Goal: Communication & Community: Answer question/provide support

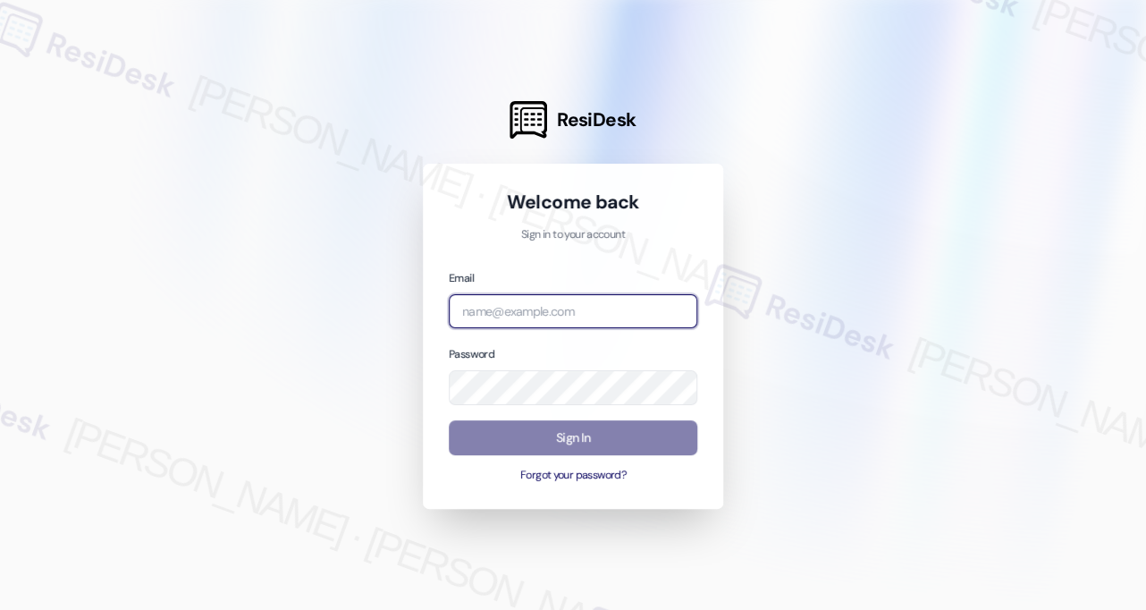
click at [561, 316] on input "email" at bounding box center [573, 311] width 248 height 35
type input "automated-surveys-res_prop-[PERSON_NAME].[PERSON_NAME]@res_[DOMAIN_NAME]"
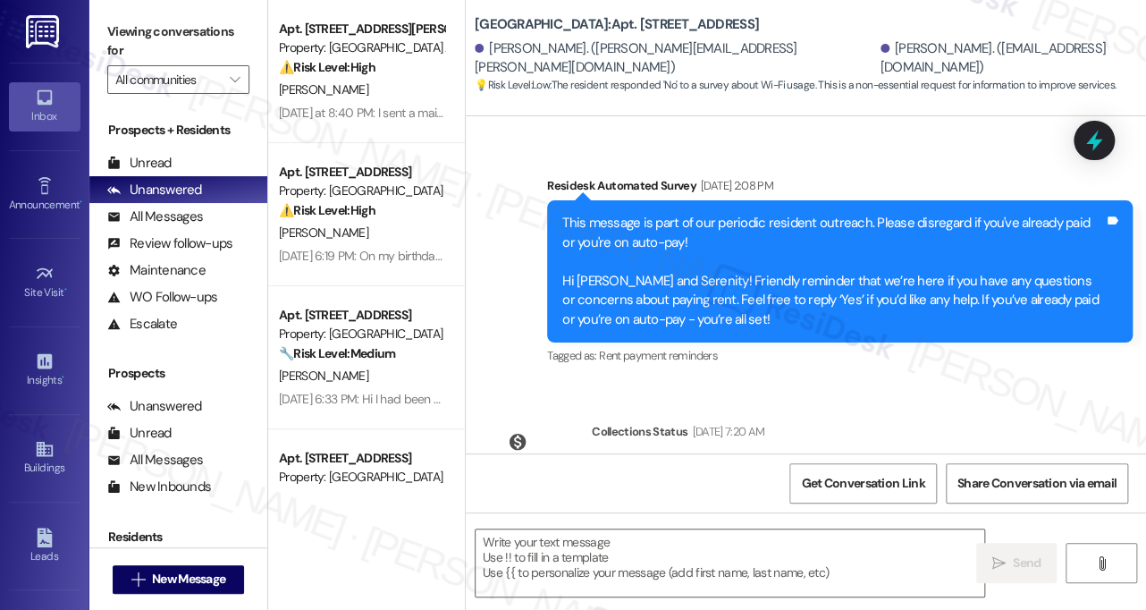
type textarea "Fetching suggested responses. Please feel free to read through the conversation…"
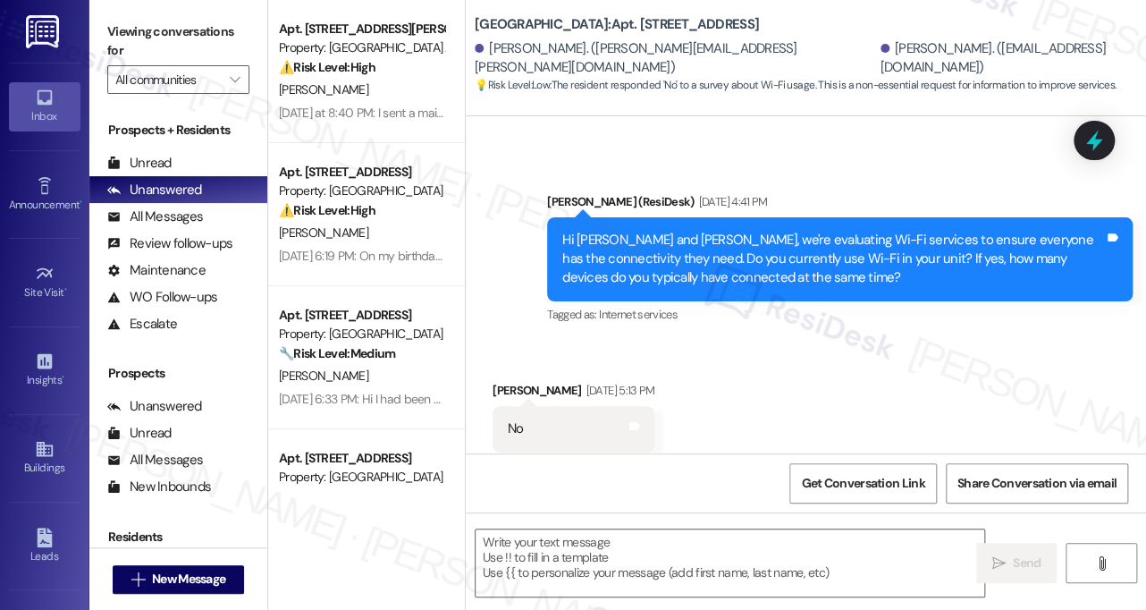
scroll to position [1953, 0]
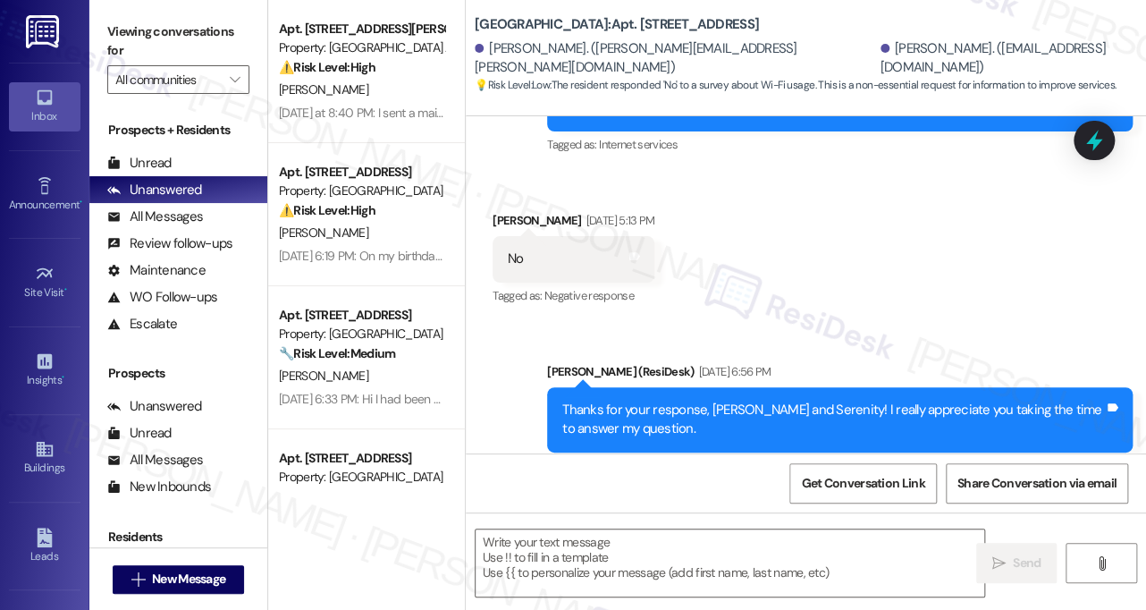
click at [669, 400] on div "Thanks for your response, [PERSON_NAME] and Serenity! I really appreciate you t…" at bounding box center [833, 419] width 542 height 38
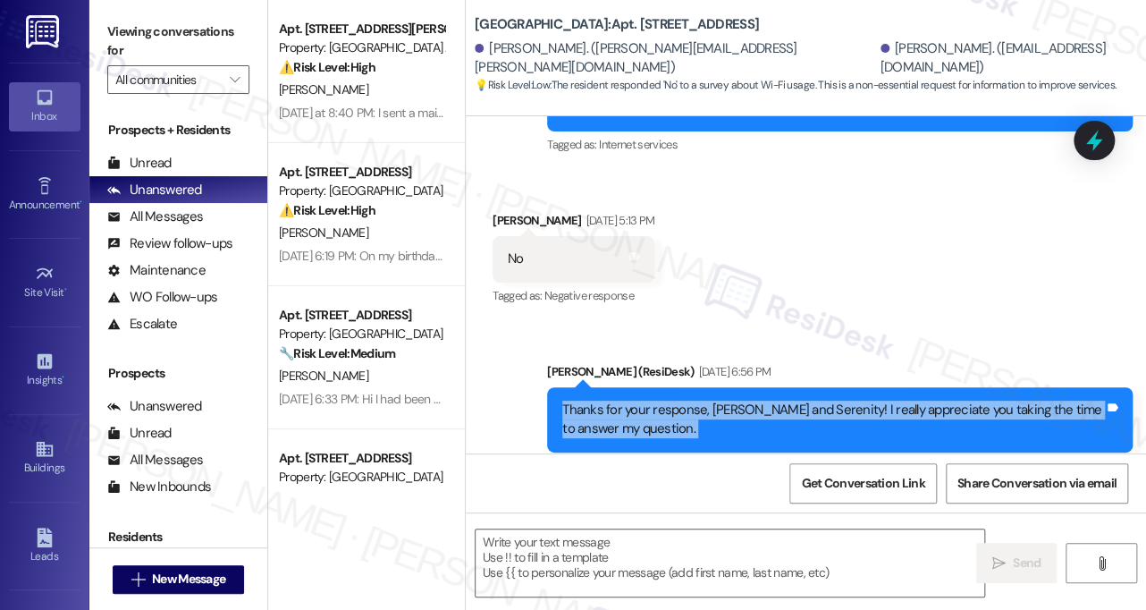
click at [669, 400] on div "Thanks for your response, [PERSON_NAME] and Serenity! I really appreciate you t…" at bounding box center [833, 419] width 542 height 38
click at [1047, 400] on div "Thanks for your response, [PERSON_NAME] and Serenity! I really appreciate you t…" at bounding box center [833, 419] width 542 height 38
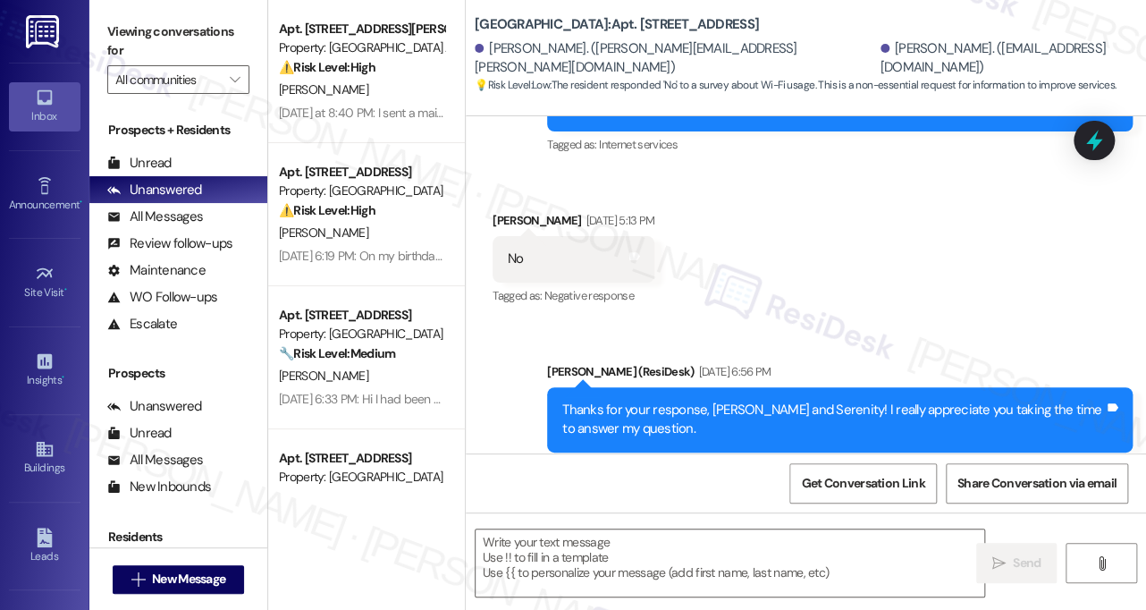
click at [701, 400] on div "Thanks for your response, [PERSON_NAME] and Serenity! I really appreciate you t…" at bounding box center [833, 419] width 542 height 38
click at [700, 400] on div "Thanks for your response, [PERSON_NAME] and Serenity! I really appreciate you t…" at bounding box center [833, 419] width 542 height 38
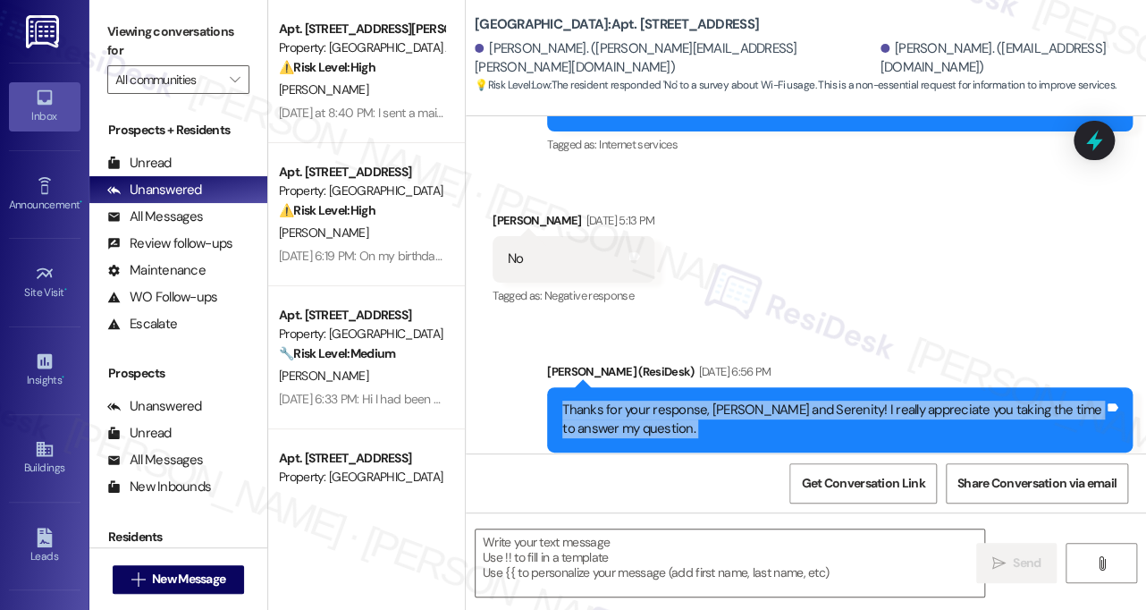
click at [700, 400] on div "Thanks for your response, [PERSON_NAME] and Serenity! I really appreciate you t…" at bounding box center [833, 419] width 542 height 38
copy div "Thanks for your response, [PERSON_NAME] and Serenity! I really appreciate you t…"
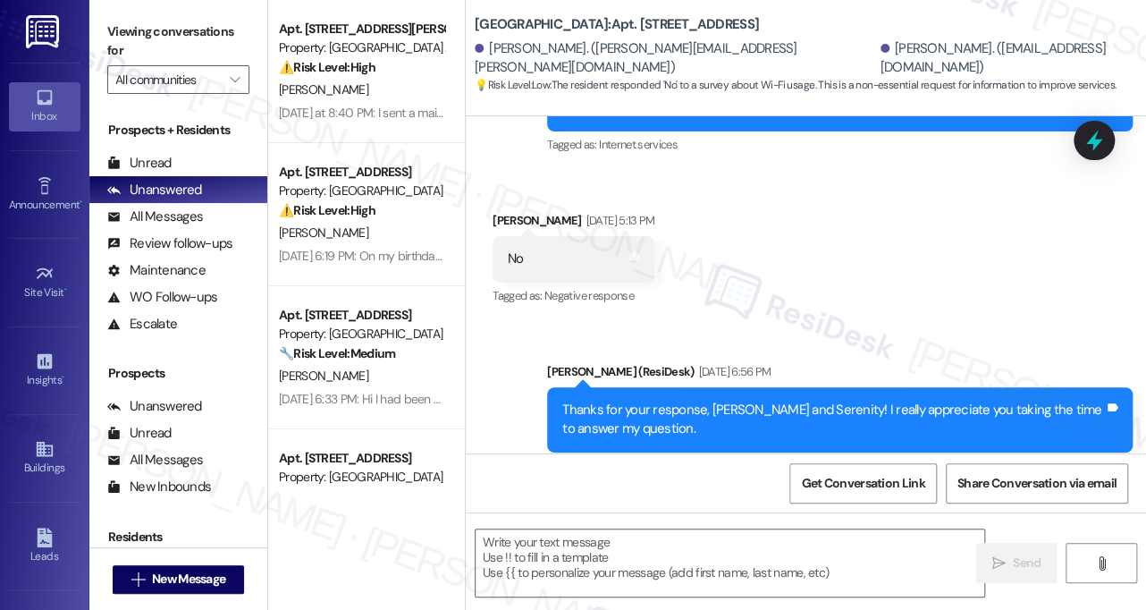
click at [1062, 349] on div "Sent via SMS [PERSON_NAME] (ResiDesk) [DATE] 6:56 PM Thanks for your response, …" at bounding box center [840, 420] width 612 height 143
click at [1055, 199] on div "Received via SMS [PERSON_NAME] [DATE] 5:13 PM No Tags and notes Tagged as: Nega…" at bounding box center [806, 246] width 680 height 151
click at [185, 209] on div "All Messages" at bounding box center [155, 216] width 96 height 19
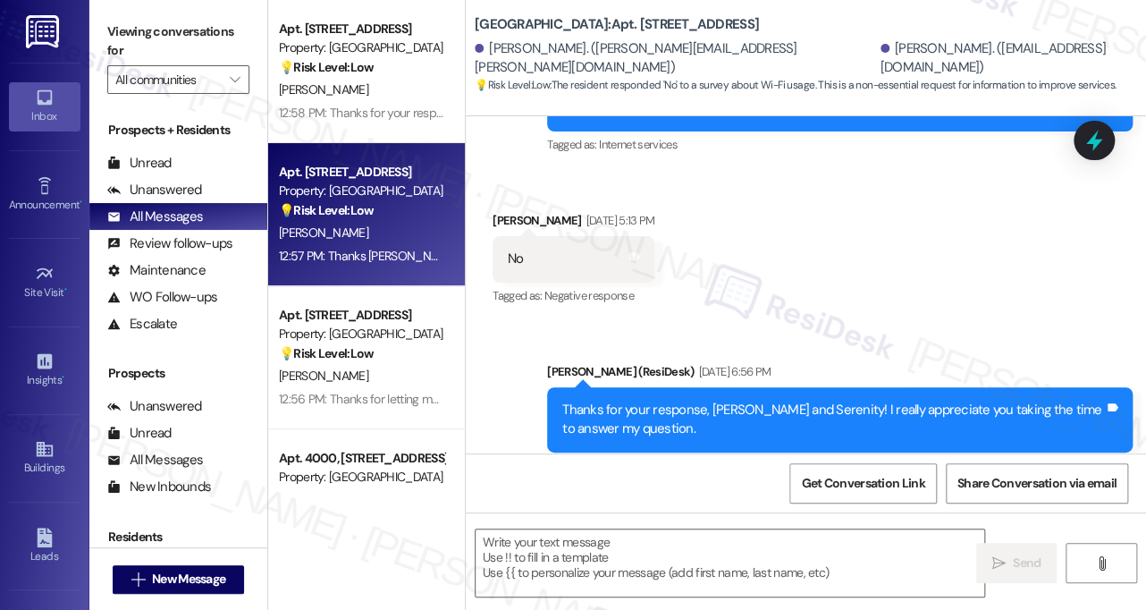
click at [374, 249] on div "12:57 PM: Thanks [PERSON_NAME]! What types of devices do you connect? Phones, c…" at bounding box center [685, 256] width 813 height 16
type textarea "Fetching suggested responses. Please feel free to read through the conversation…"
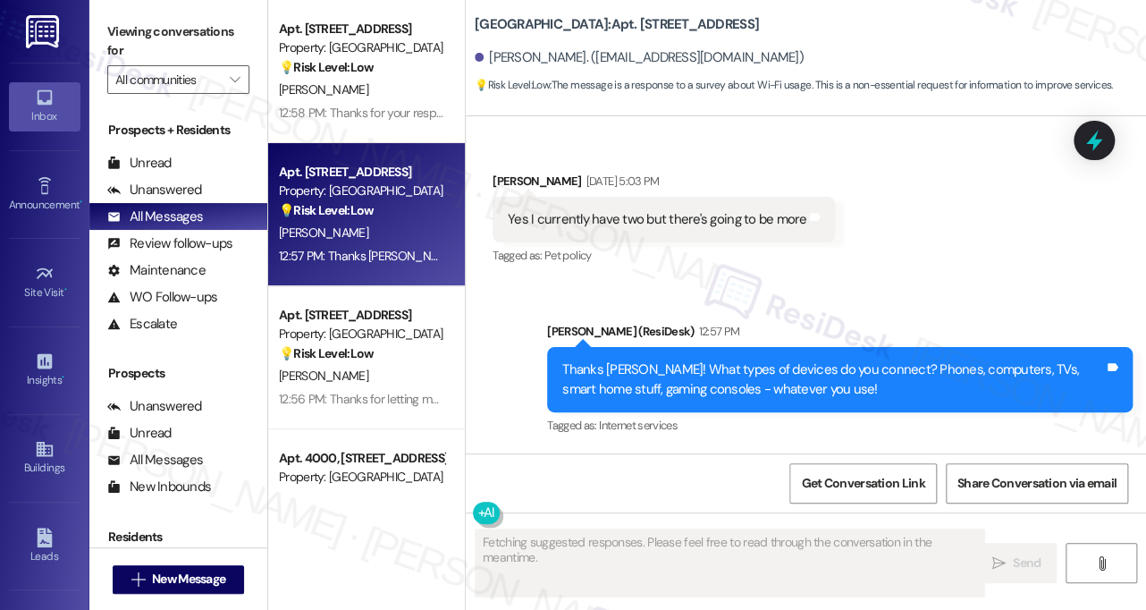
scroll to position [722, 0]
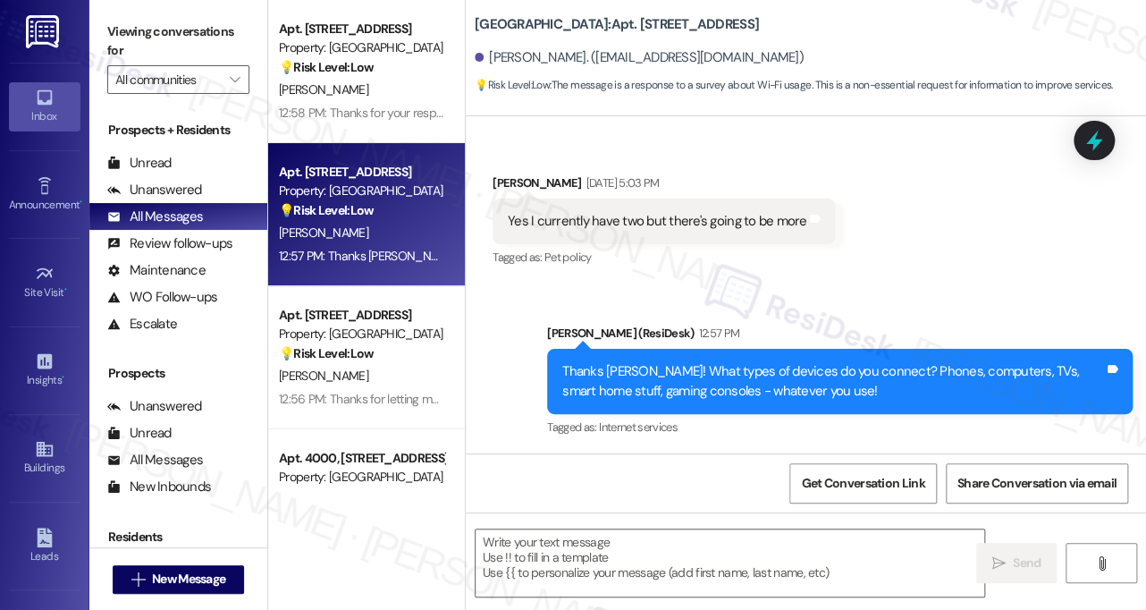
click at [611, 206] on div "Yes I currently have two but there's going to be more Tags and notes" at bounding box center [663, 221] width 342 height 46
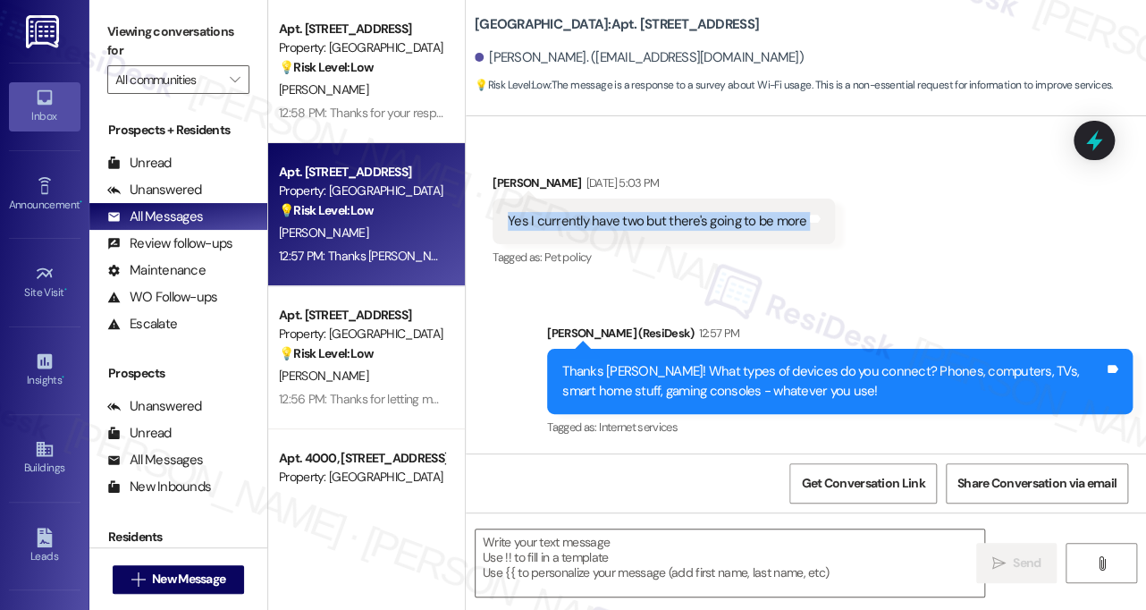
click at [611, 206] on div "Yes I currently have two but there's going to be more Tags and notes" at bounding box center [663, 221] width 342 height 46
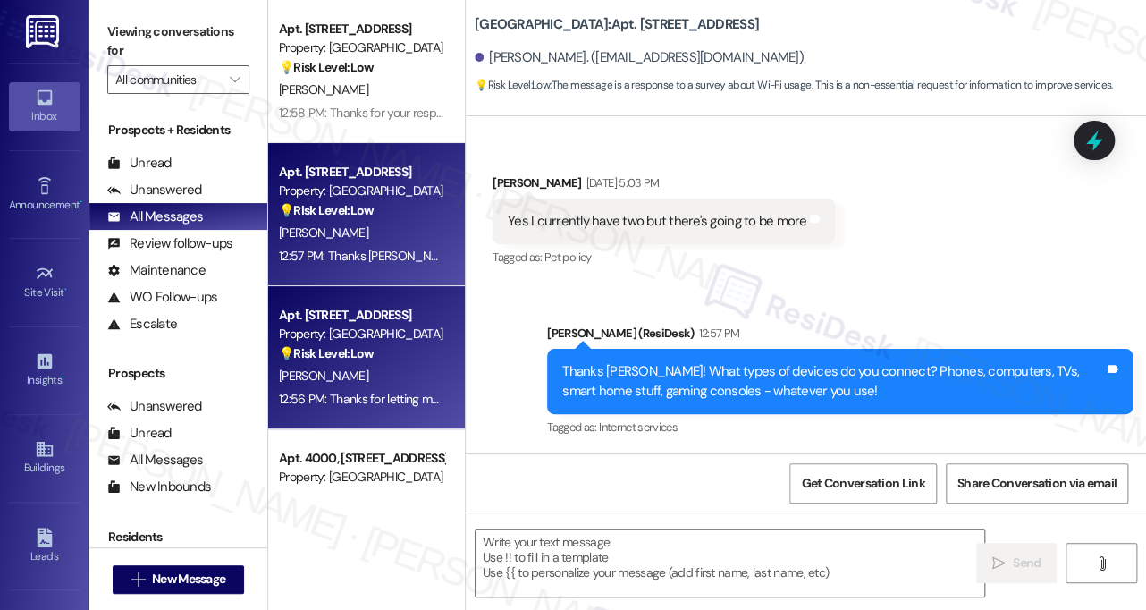
click at [390, 359] on div "💡 Risk Level: Low The resident's response, "I'm using my version," to a survey …" at bounding box center [361, 353] width 165 height 19
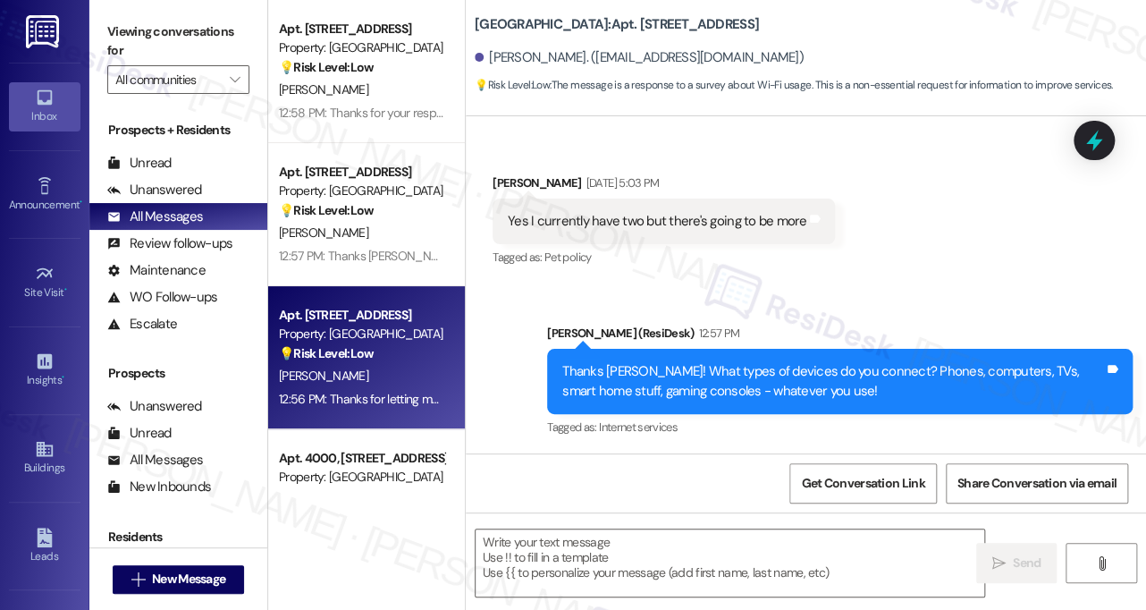
type textarea "Fetching suggested responses. Please feel free to read through the conversation…"
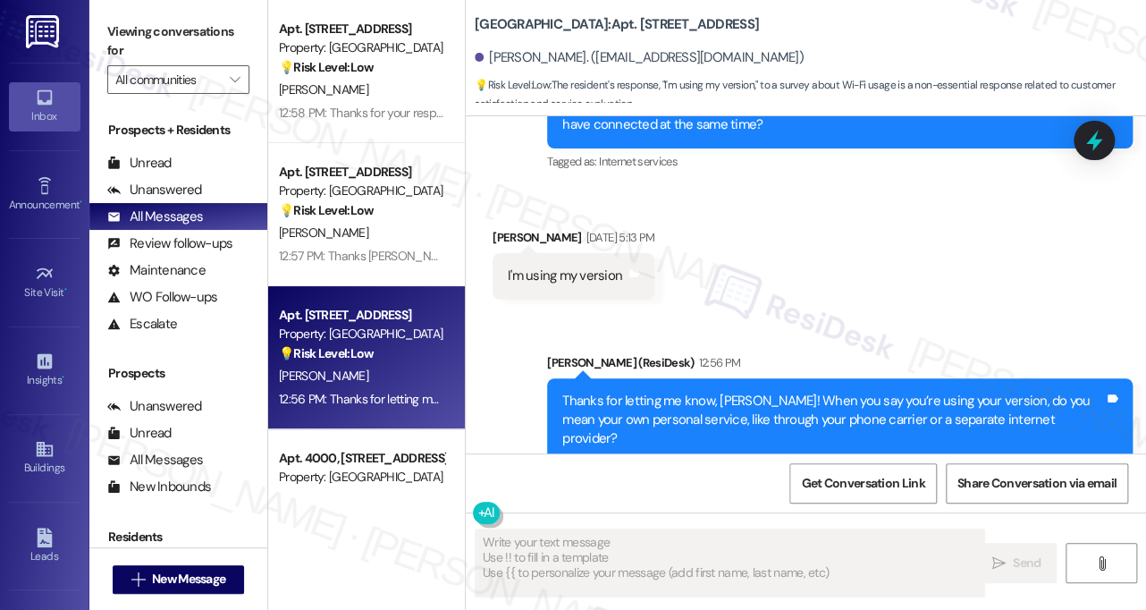
scroll to position [639, 0]
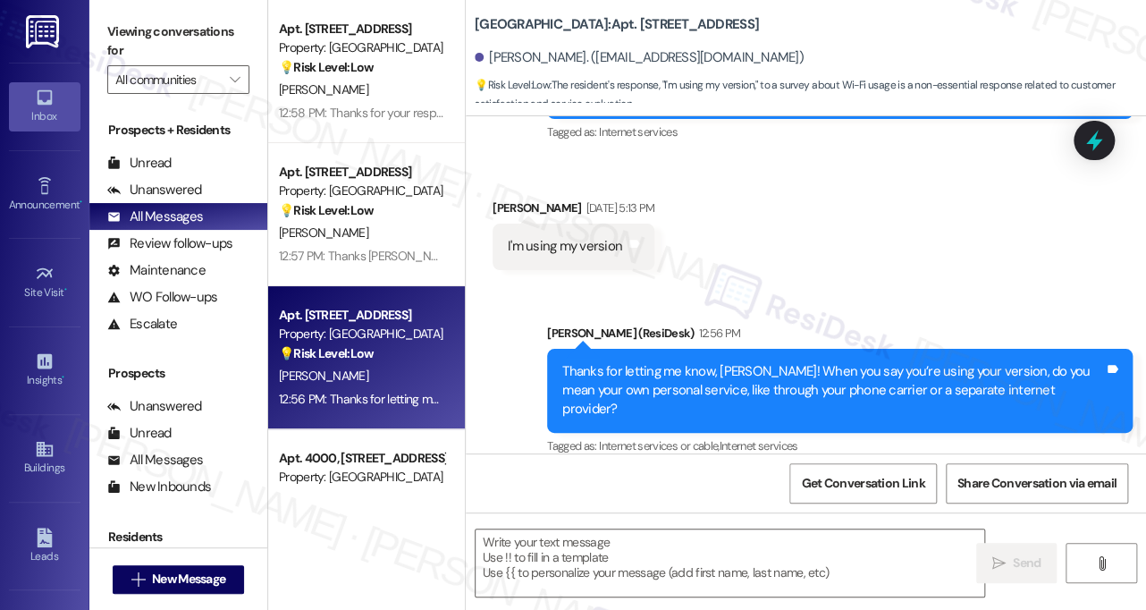
click at [687, 382] on div "Thanks for letting me know, [PERSON_NAME]! When you say you’re using your versi…" at bounding box center [833, 390] width 542 height 57
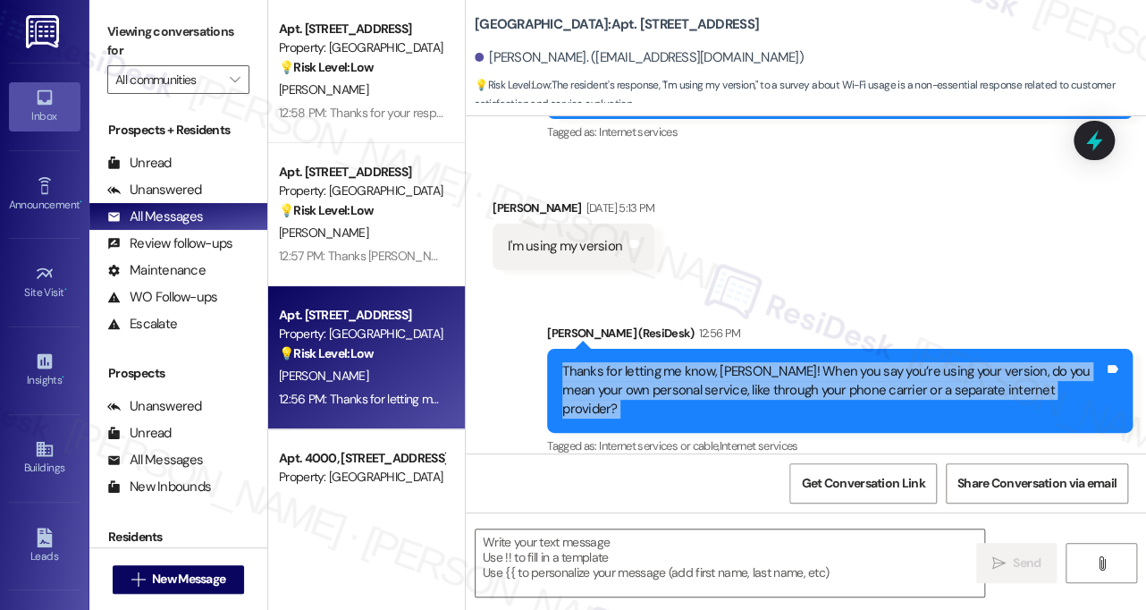
click at [687, 382] on div "Thanks for letting me know, [PERSON_NAME]! When you say you’re using your versi…" at bounding box center [833, 390] width 542 height 57
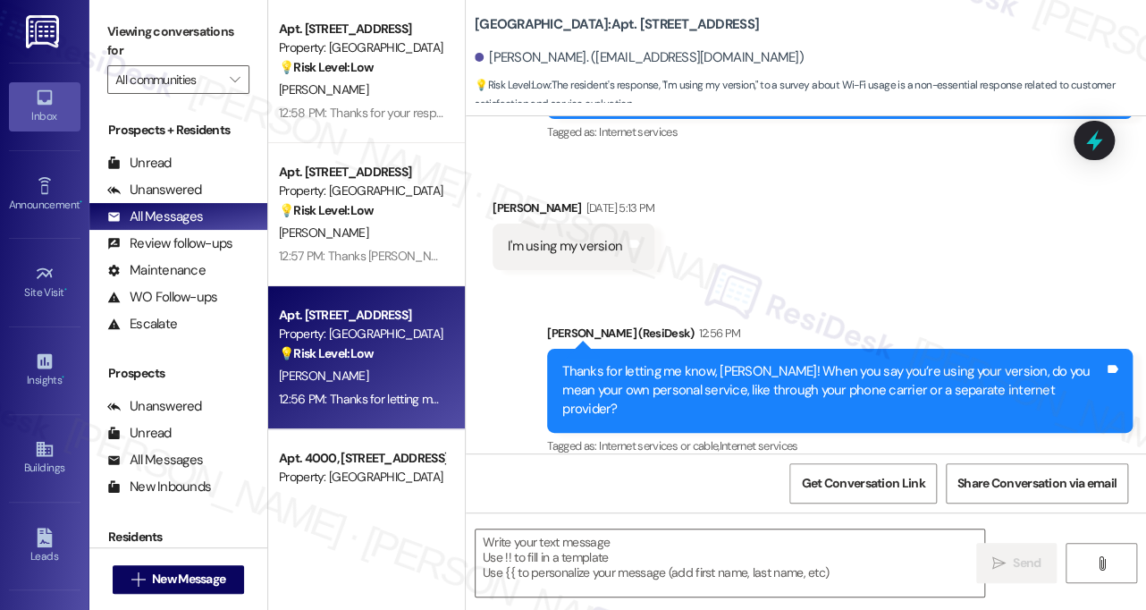
click at [804, 314] on div "Sent via SMS [PERSON_NAME] (ResiDesk) 12:56 PM Thanks for letting me know, [PER…" at bounding box center [840, 391] width 612 height 163
click at [801, 362] on div "Thanks for letting me know, [PERSON_NAME]! When you say you’re using your versi…" at bounding box center [833, 390] width 542 height 57
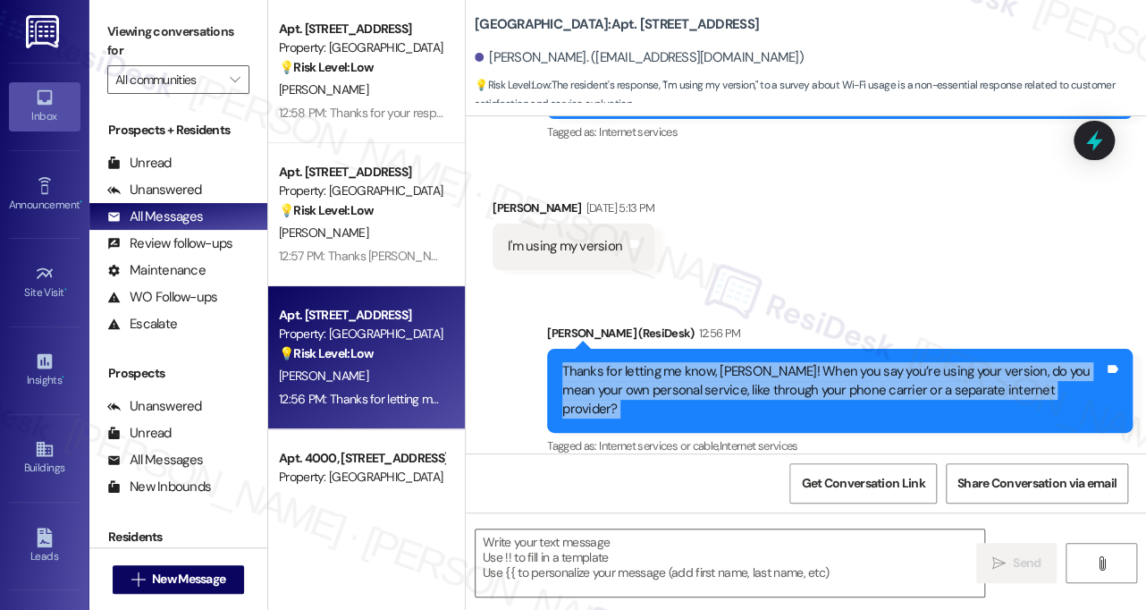
click at [801, 362] on div "Thanks for letting me know, [PERSON_NAME]! When you say you’re using your versi…" at bounding box center [833, 390] width 542 height 57
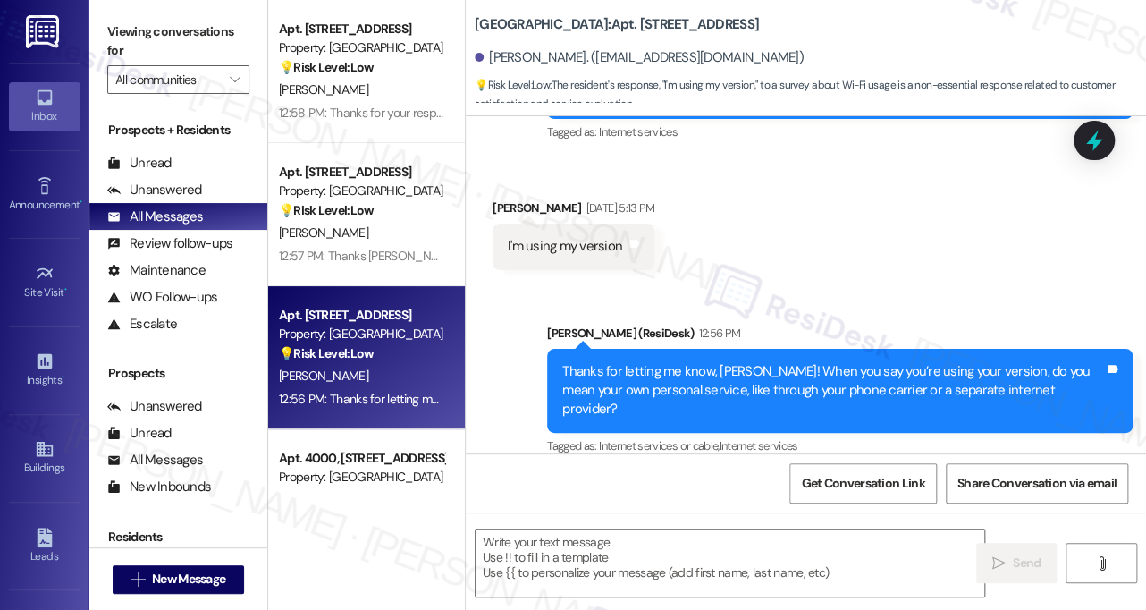
click at [751, 295] on div "Sent via SMS [PERSON_NAME] (ResiDesk) 12:56 PM Thanks for letting me know, [PER…" at bounding box center [806, 377] width 680 height 189
click at [717, 362] on div "Thanks for letting me know, [PERSON_NAME]! When you say you’re using your versi…" at bounding box center [833, 390] width 542 height 57
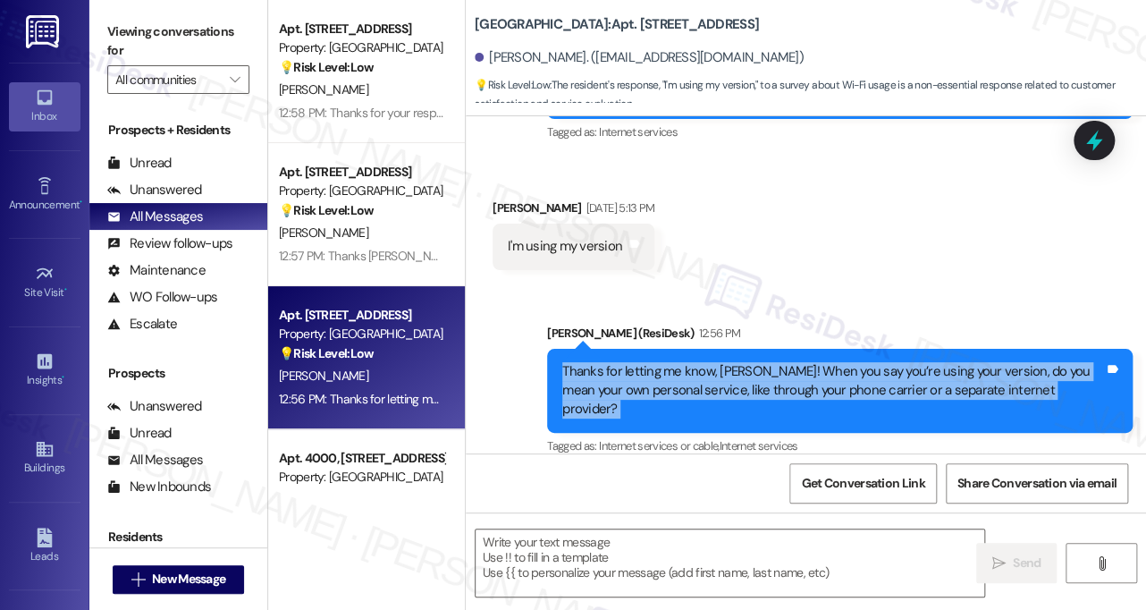
click at [717, 362] on div "Thanks for letting me know, [PERSON_NAME]! When you say you’re using your versi…" at bounding box center [833, 390] width 542 height 57
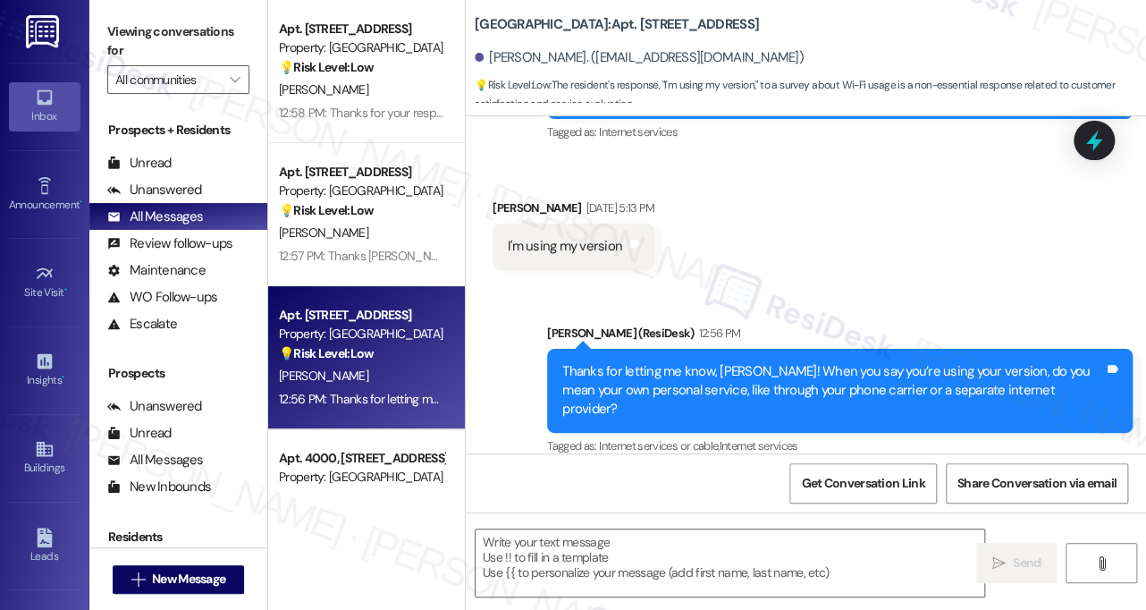
click at [788, 324] on div "[PERSON_NAME] (ResiDesk) 12:56 PM" at bounding box center [839, 336] width 585 height 25
click at [851, 478] on span "Get Conversation Link" at bounding box center [862, 483] width 123 height 19
click at [627, 394] on div "Thanks for letting me know, [PERSON_NAME]! When you say you’re using your versi…" at bounding box center [833, 390] width 542 height 57
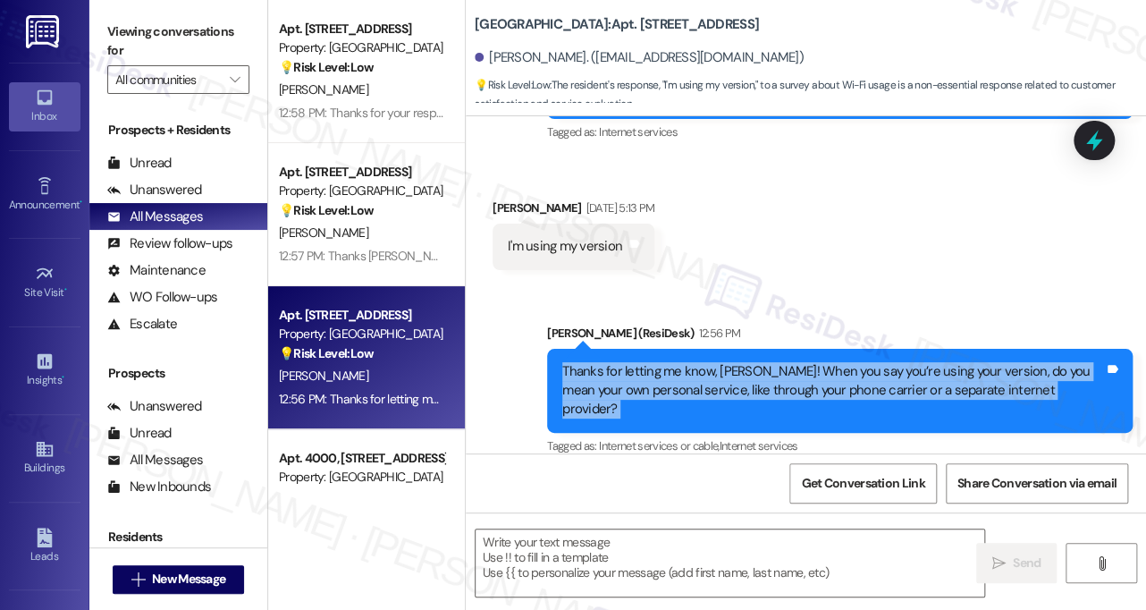
click at [627, 394] on div "Thanks for letting me know, [PERSON_NAME]! When you say you’re using your versi…" at bounding box center [833, 390] width 542 height 57
copy div "Thanks for letting me know, [PERSON_NAME]! When you say you’re using your versi…"
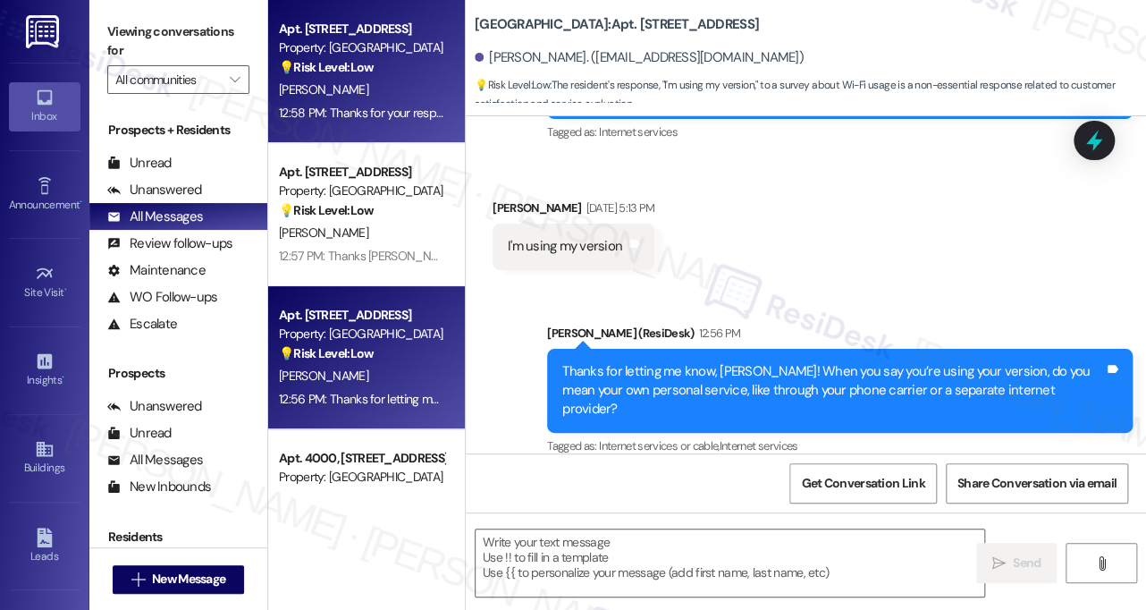
click at [362, 128] on div "Apt. [STREET_ADDRESS] Property: [GEOGRAPHIC_DATA] 💡 Risk Level: Low The residen…" at bounding box center [366, 71] width 197 height 143
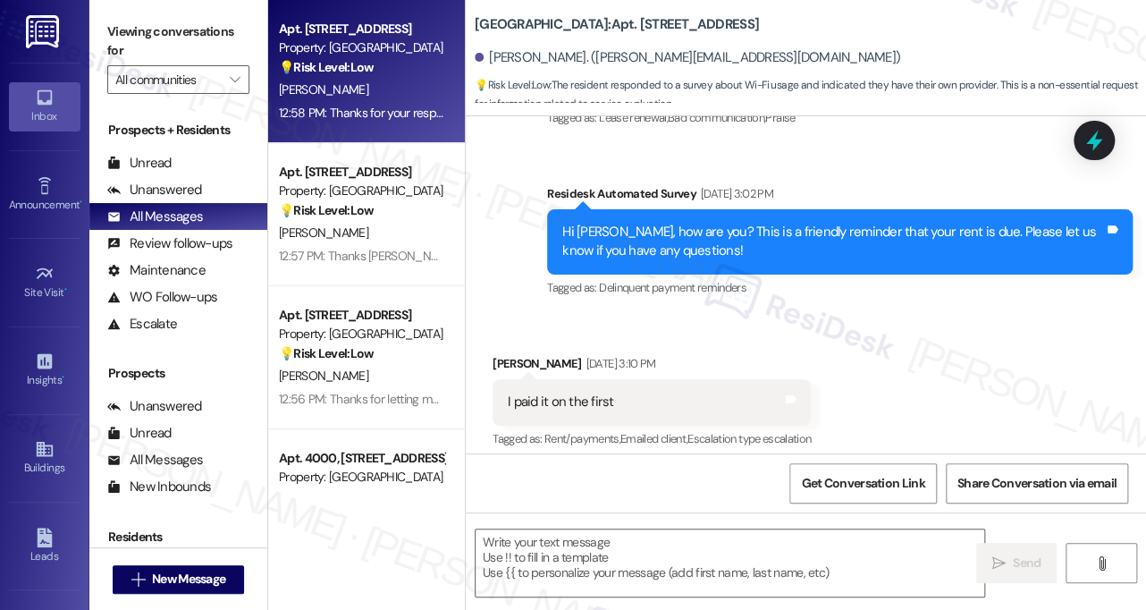
type textarea "Fetching suggested responses. Please feel free to read through the conversation…"
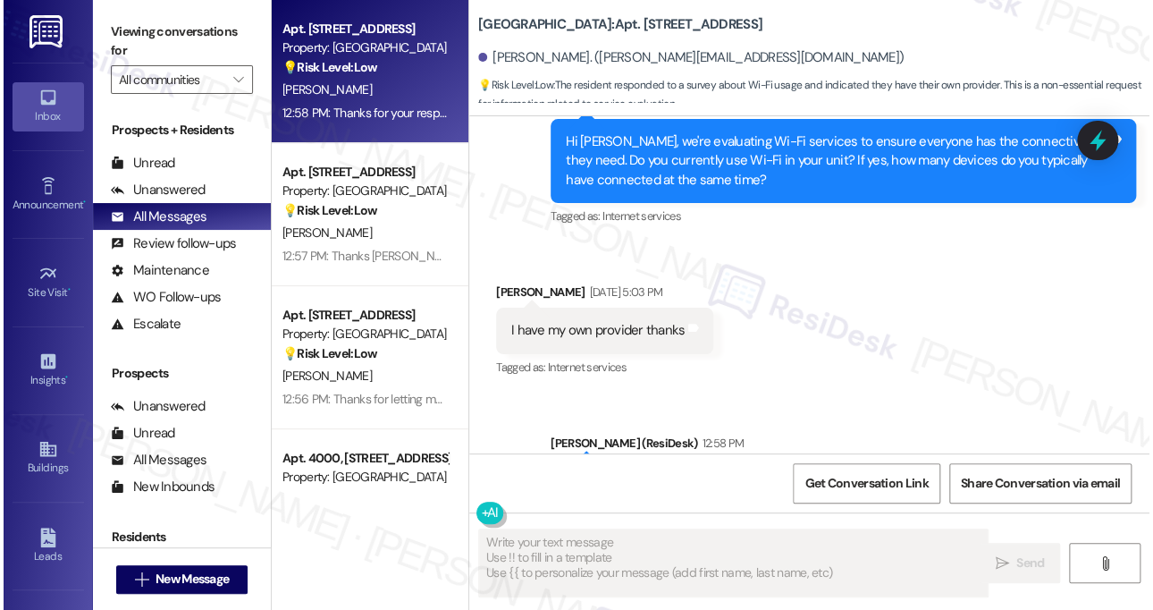
scroll to position [2835, 0]
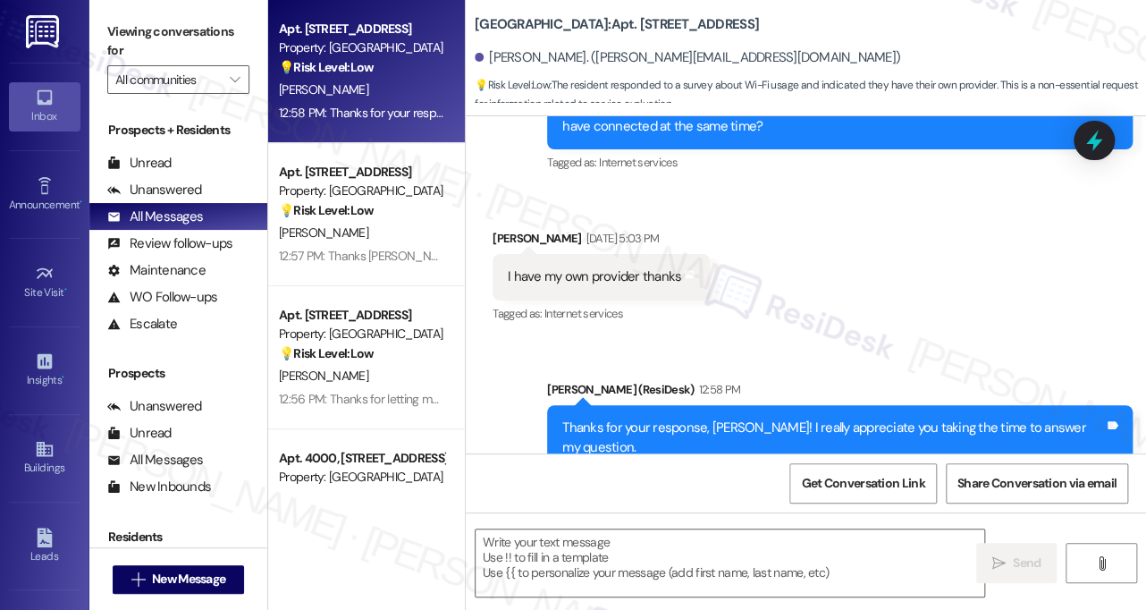
click at [680, 418] on div "Thanks for your response, [PERSON_NAME]! I really appreciate you taking the tim…" at bounding box center [833, 437] width 542 height 38
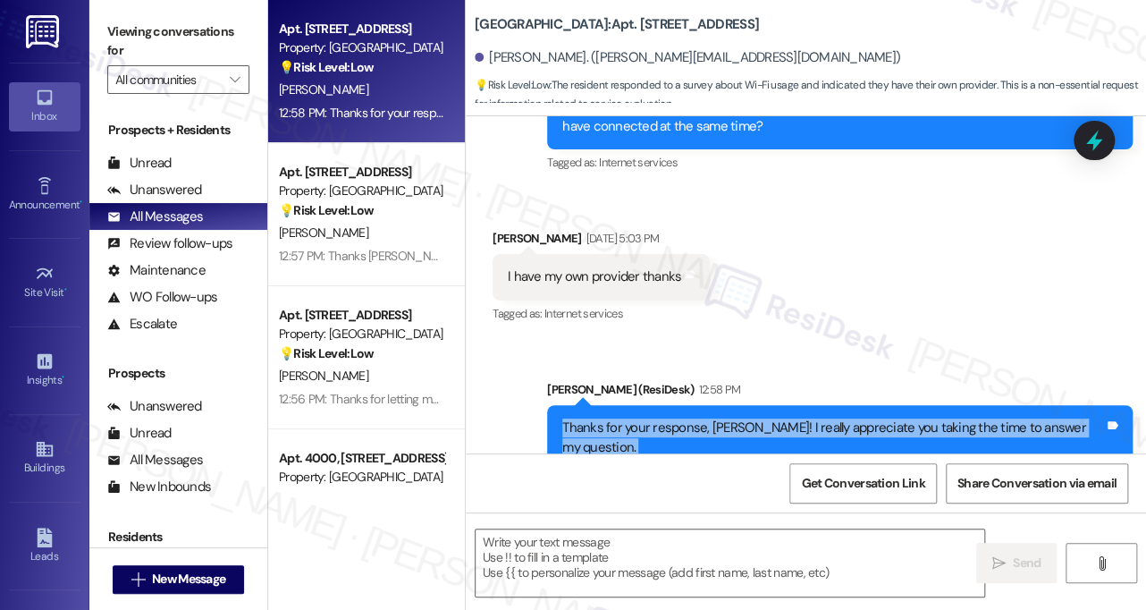
click at [680, 418] on div "Thanks for your response, [PERSON_NAME]! I really appreciate you taking the tim…" at bounding box center [833, 437] width 542 height 38
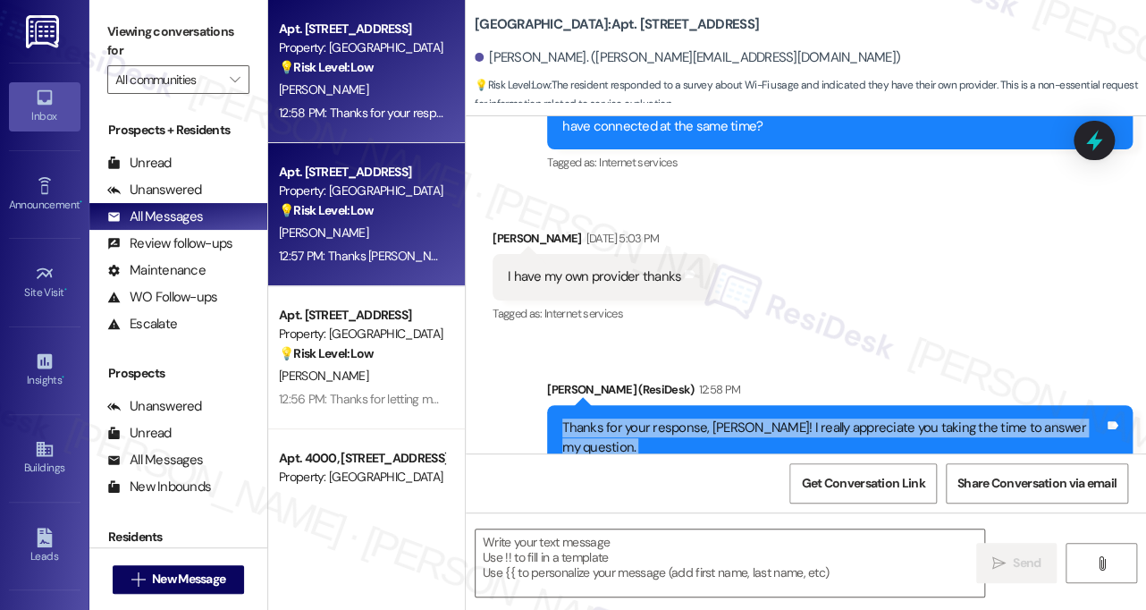
copy div "Thanks for your response, [PERSON_NAME]! I really appreciate you taking the tim…"
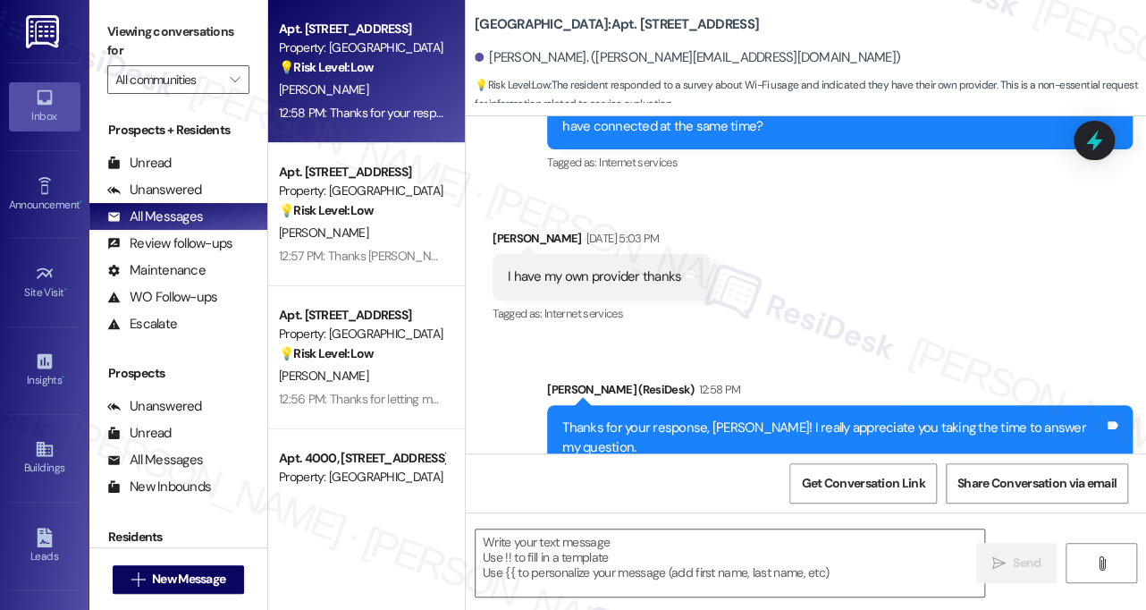
click at [1068, 277] on div "Received via SMS [PERSON_NAME] [DATE] 5:03 PM I have my own provider thanks Tag…" at bounding box center [806, 264] width 680 height 151
click at [751, 418] on div "Thanks for your response, [PERSON_NAME]! I really appreciate you taking the tim…" at bounding box center [833, 437] width 542 height 38
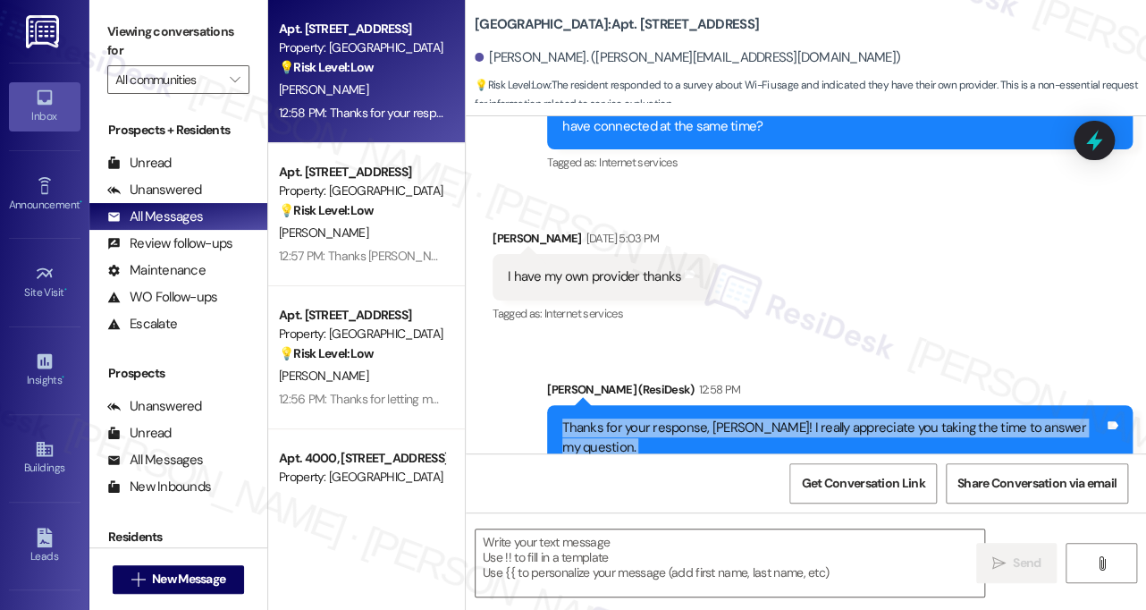
click at [751, 418] on div "Thanks for your response, [PERSON_NAME]! I really appreciate you taking the tim…" at bounding box center [833, 437] width 542 height 38
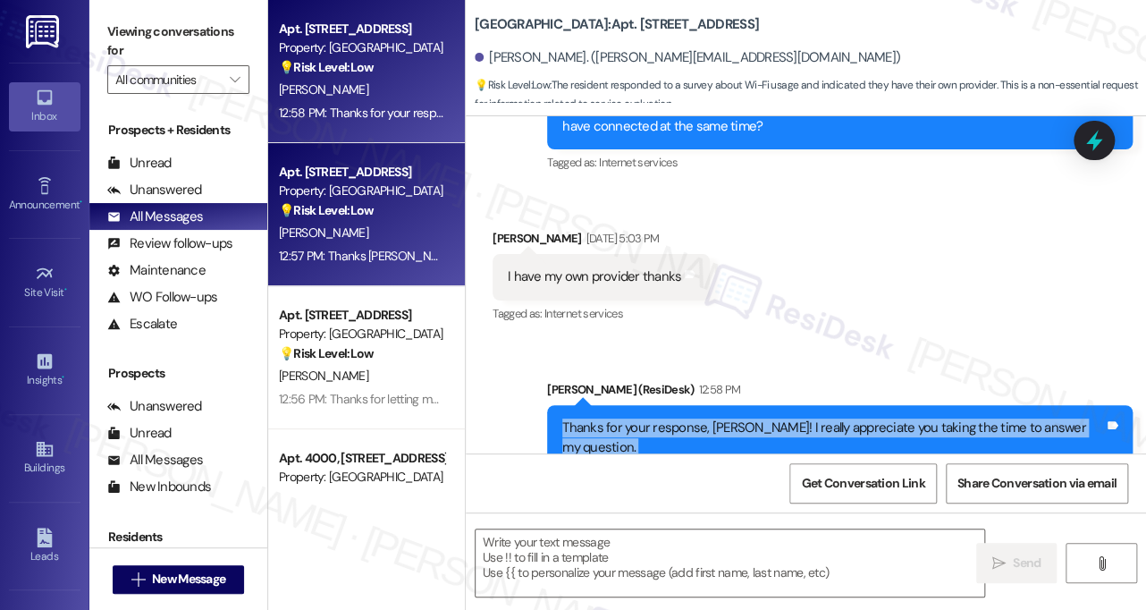
copy div "Thanks for your response, [PERSON_NAME]! I really appreciate you taking the tim…"
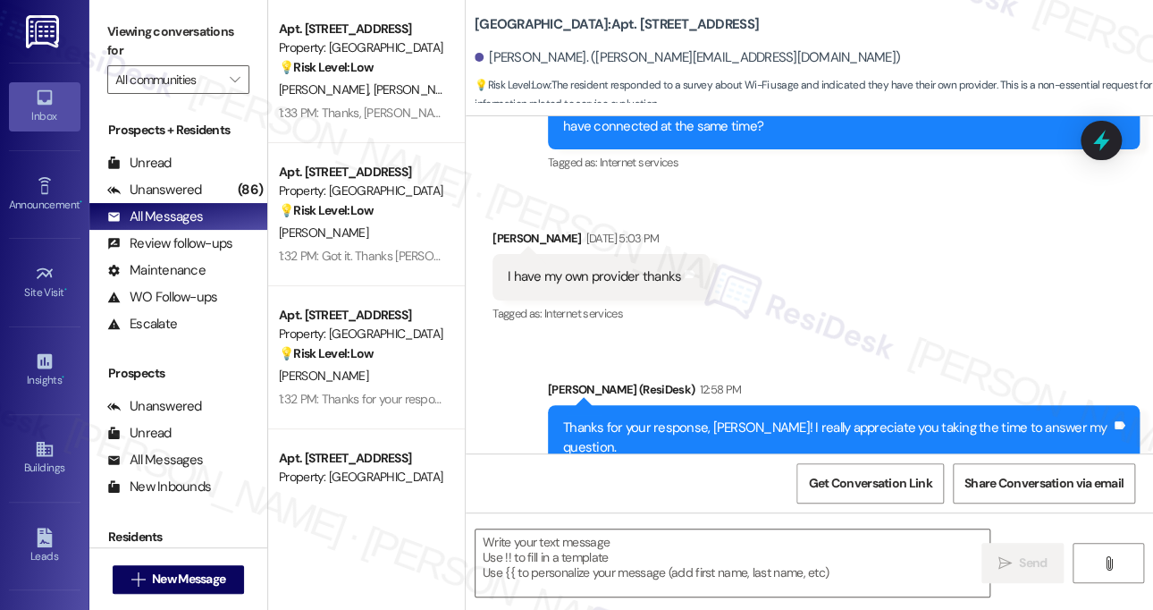
click at [990, 237] on div "Received via SMS [PERSON_NAME] [DATE] 5:03 PM I have my own provider thanks Tag…" at bounding box center [809, 264] width 687 height 151
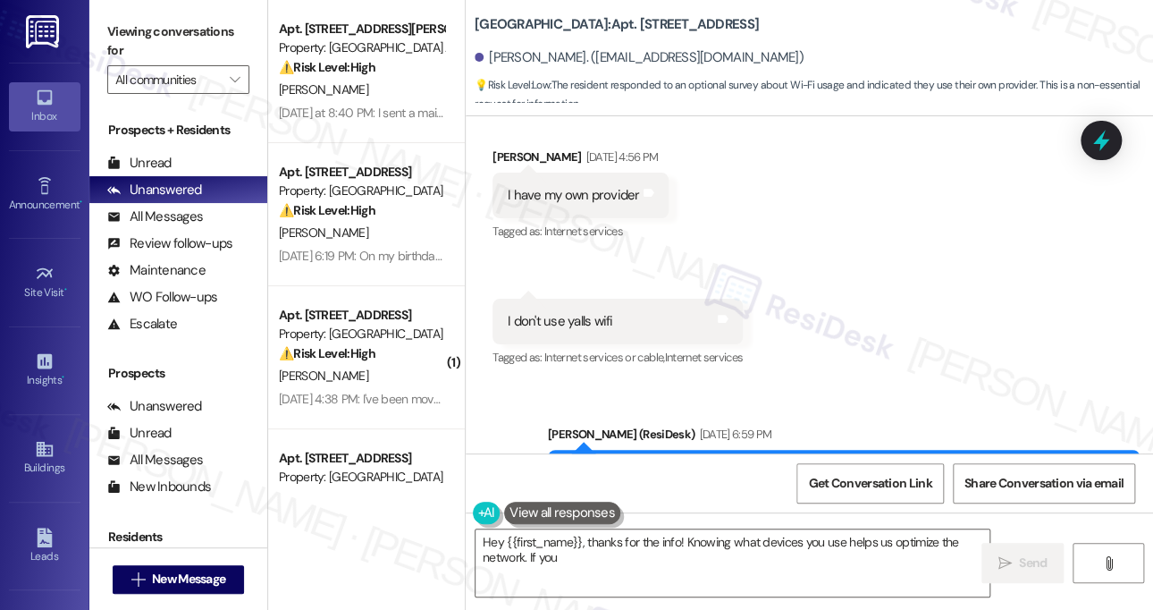
scroll to position [5338, 0]
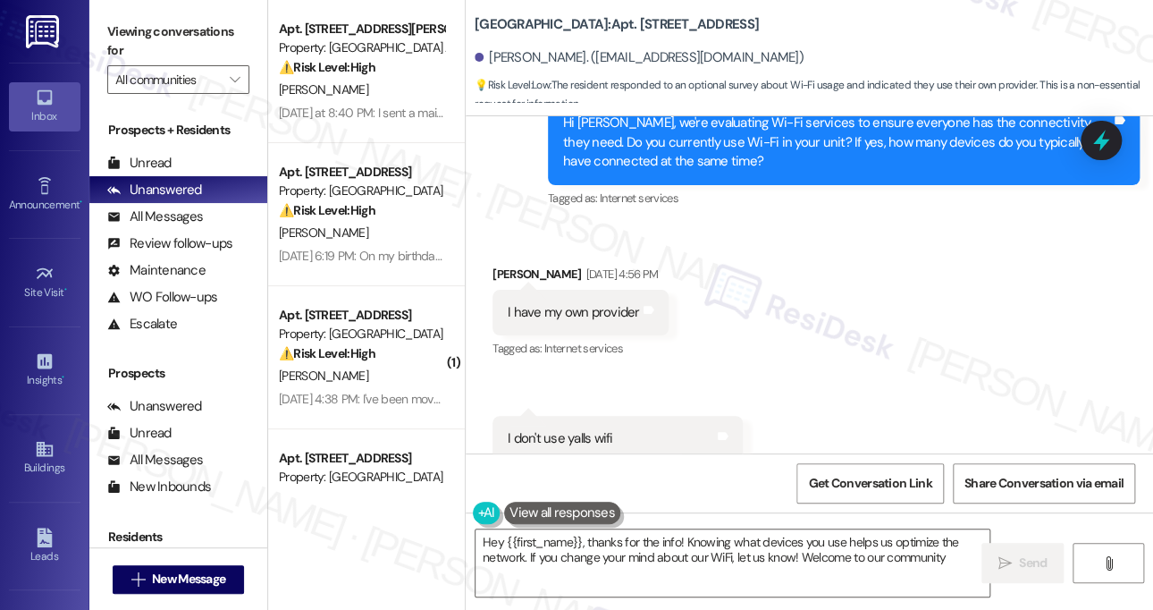
type textarea "Hey {{first_name}}, thanks for the info! Knowing what devices you use helps us …"
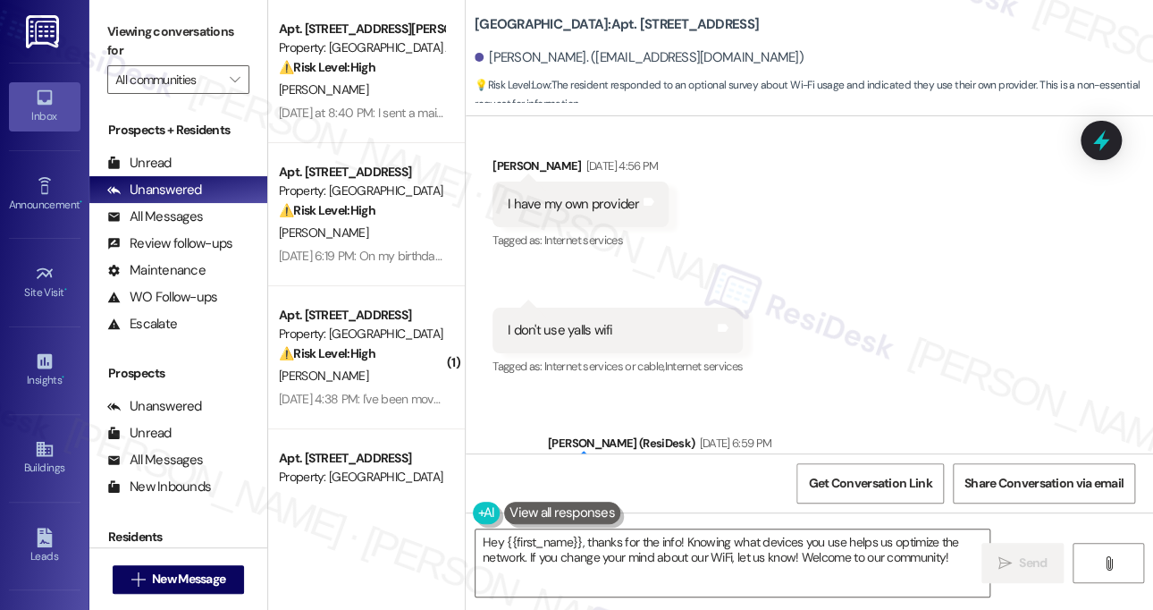
scroll to position [5517, 0]
